Goal: Use online tool/utility: Utilize a website feature to perform a specific function

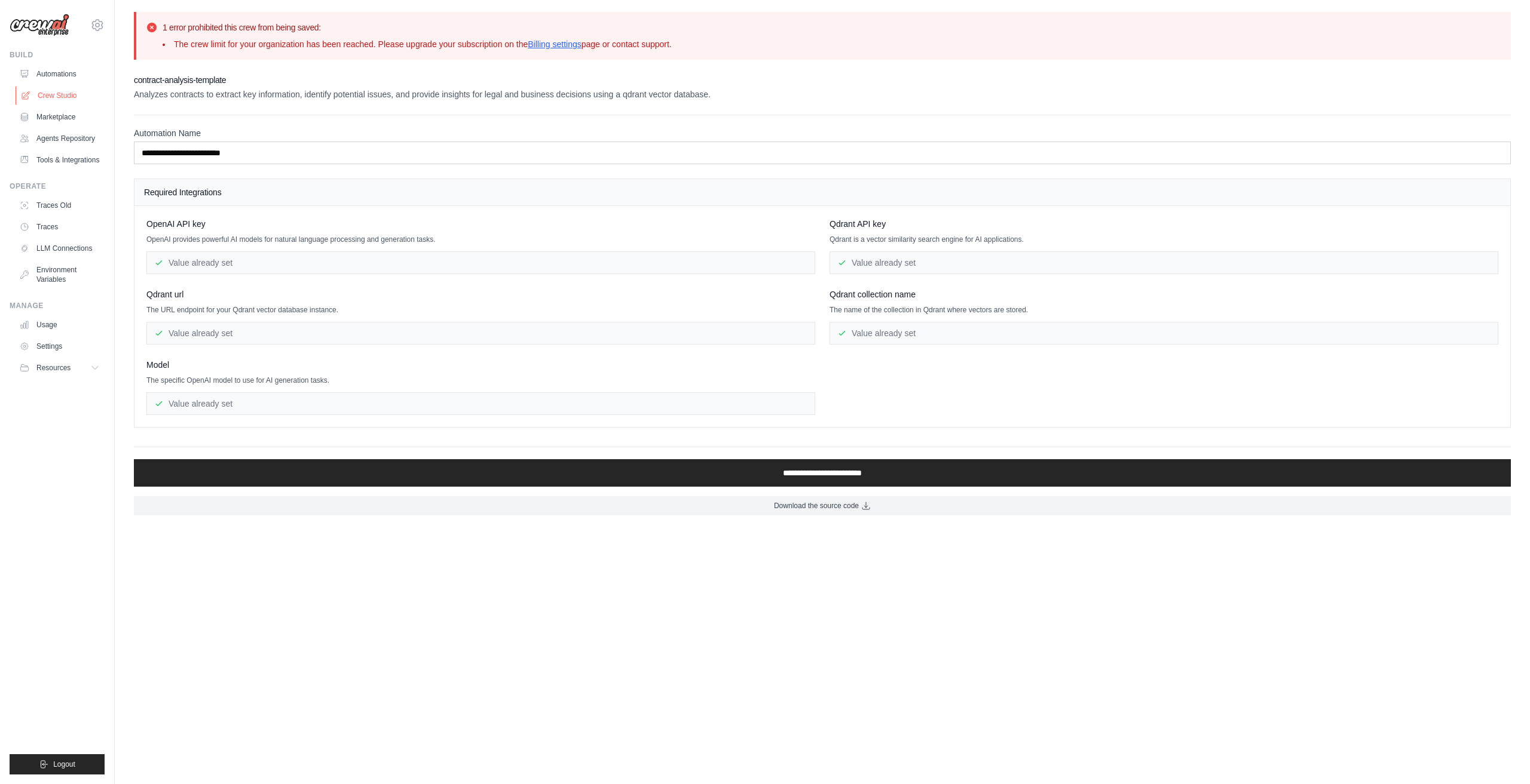
click at [54, 96] on link "Crew Studio" at bounding box center [60, 96] width 90 height 19
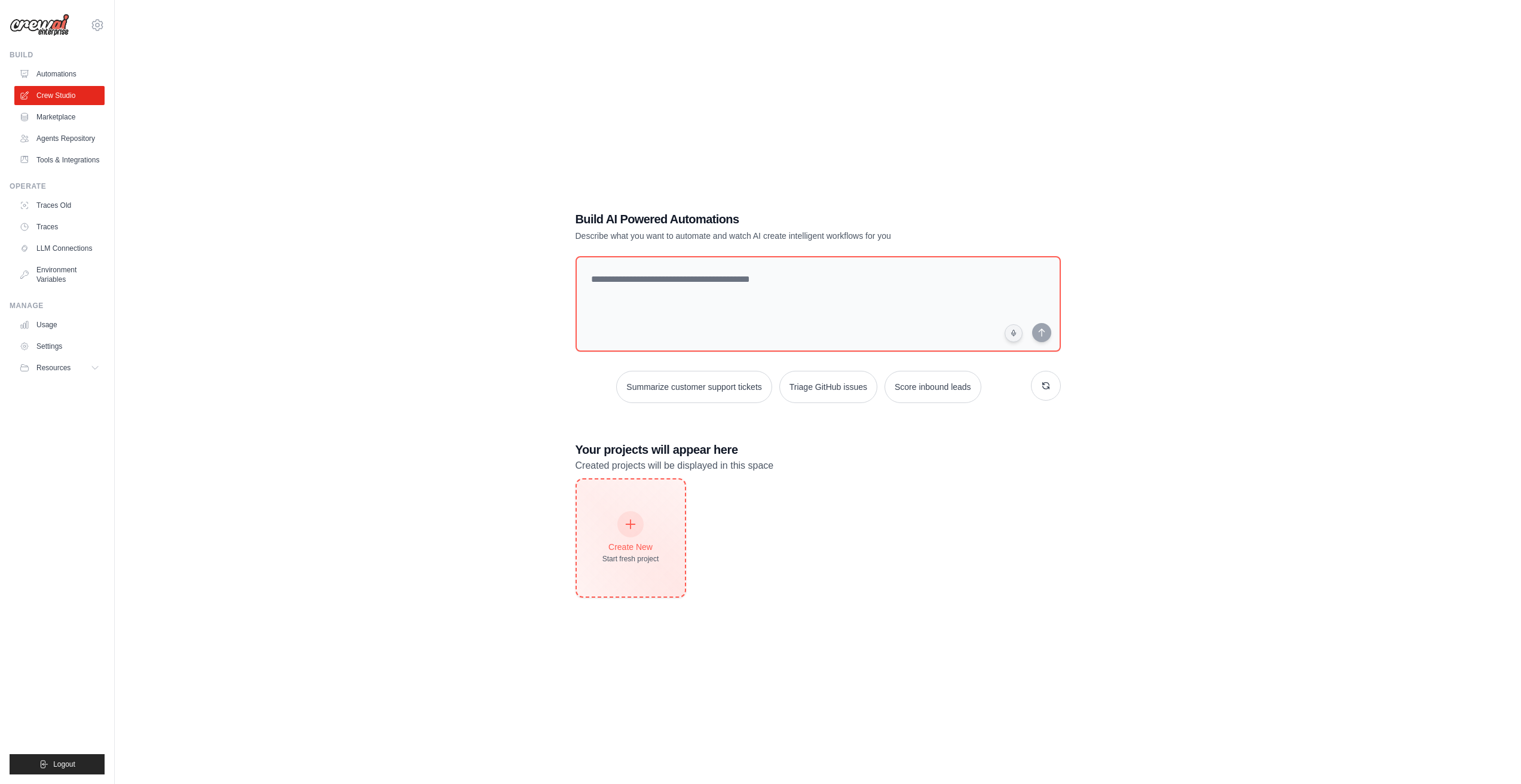
click at [642, 545] on div "Create New" at bounding box center [630, 547] width 57 height 12
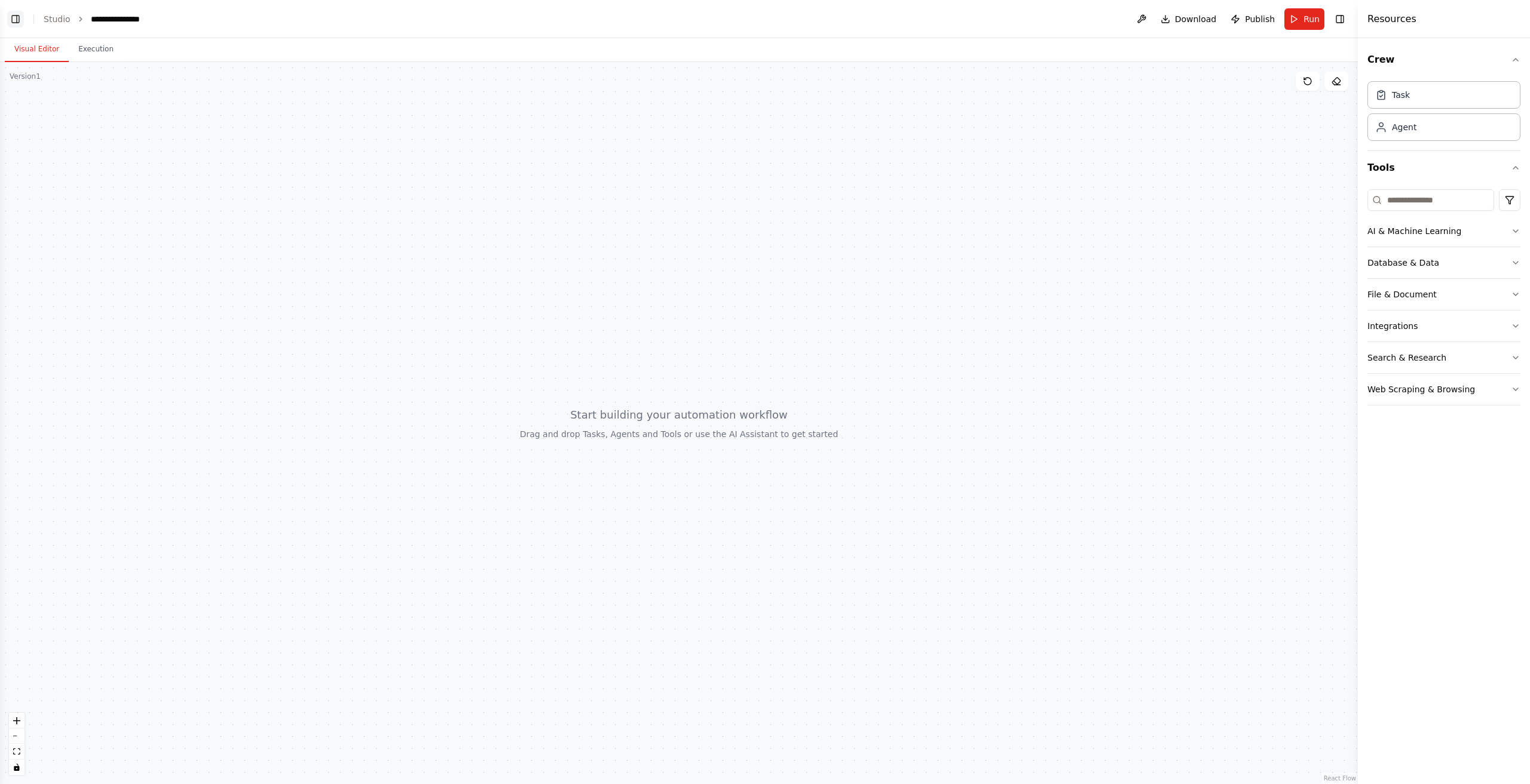
click at [15, 19] on button "Toggle Left Sidebar" at bounding box center [15, 19] width 17 height 17
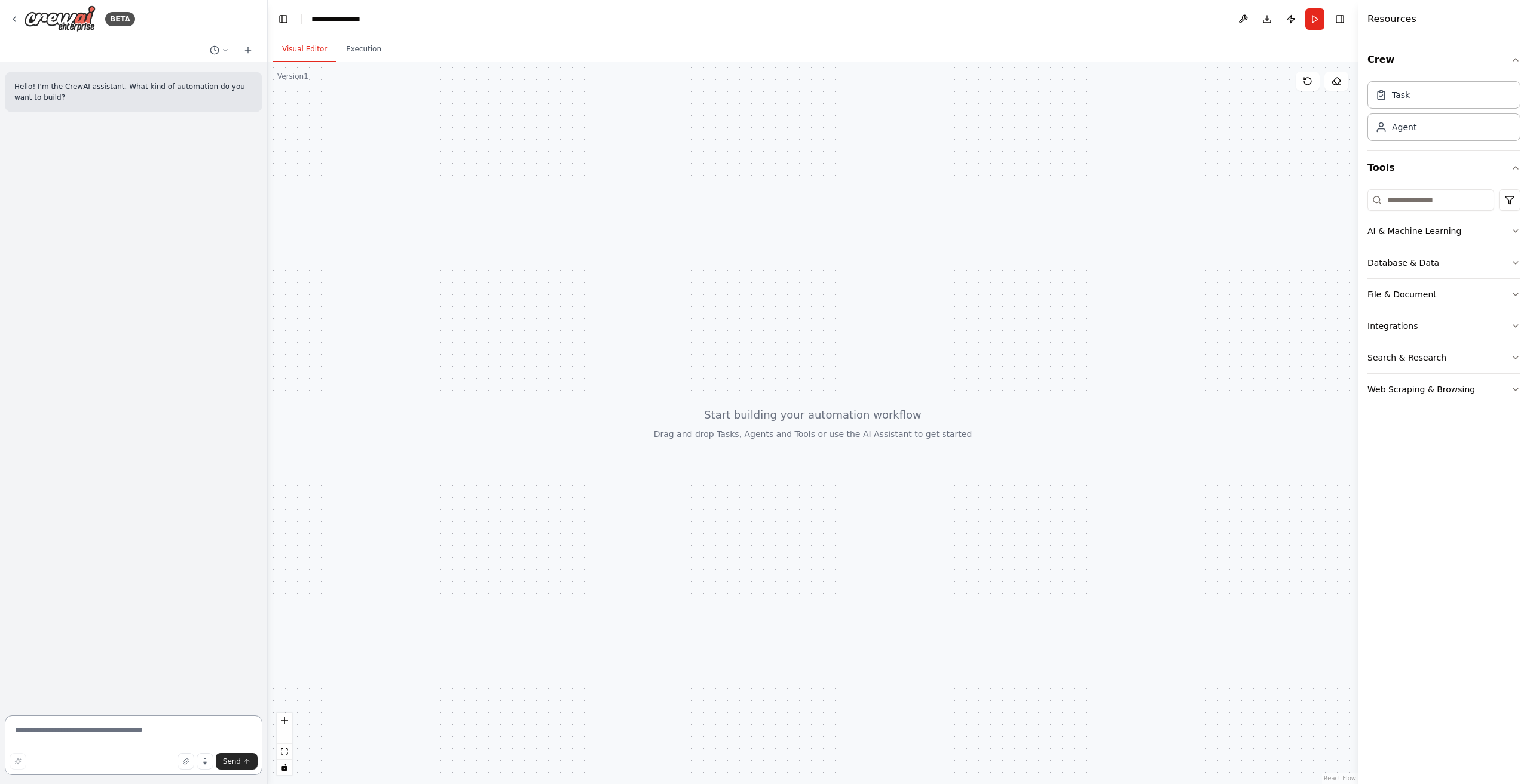
click at [169, 731] on textarea at bounding box center [134, 745] width 258 height 60
